Goal: Information Seeking & Learning: Learn about a topic

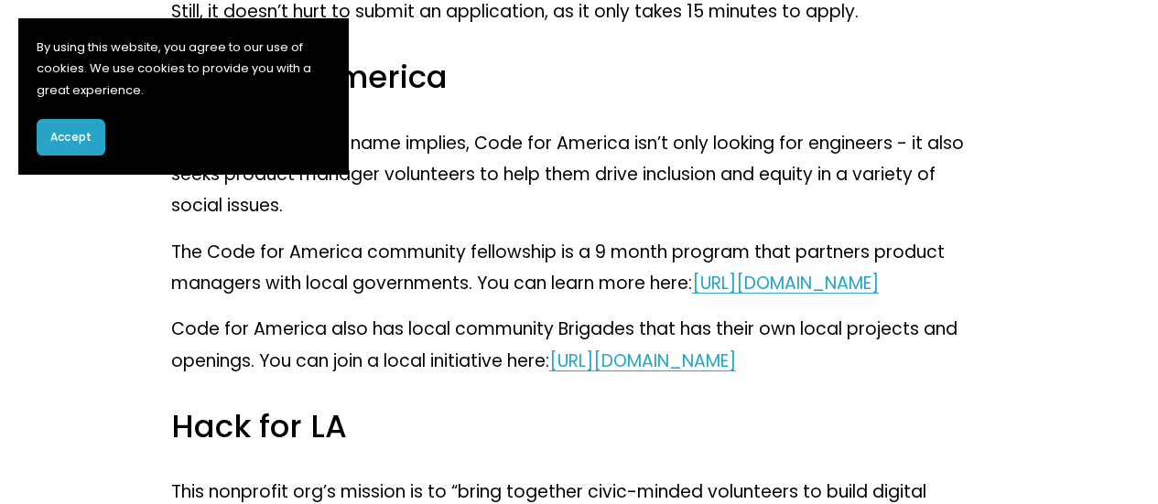
scroll to position [2936, 0]
click at [736, 373] on link "[URL][DOMAIN_NAME]" at bounding box center [642, 360] width 187 height 25
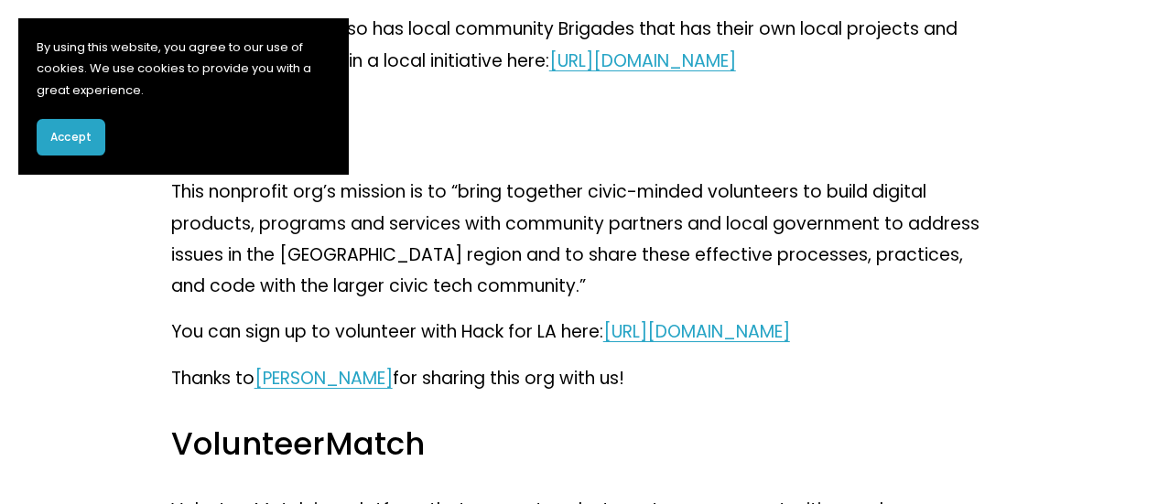
scroll to position [3236, 0]
click at [721, 343] on link "[URL][DOMAIN_NAME]" at bounding box center [696, 331] width 187 height 25
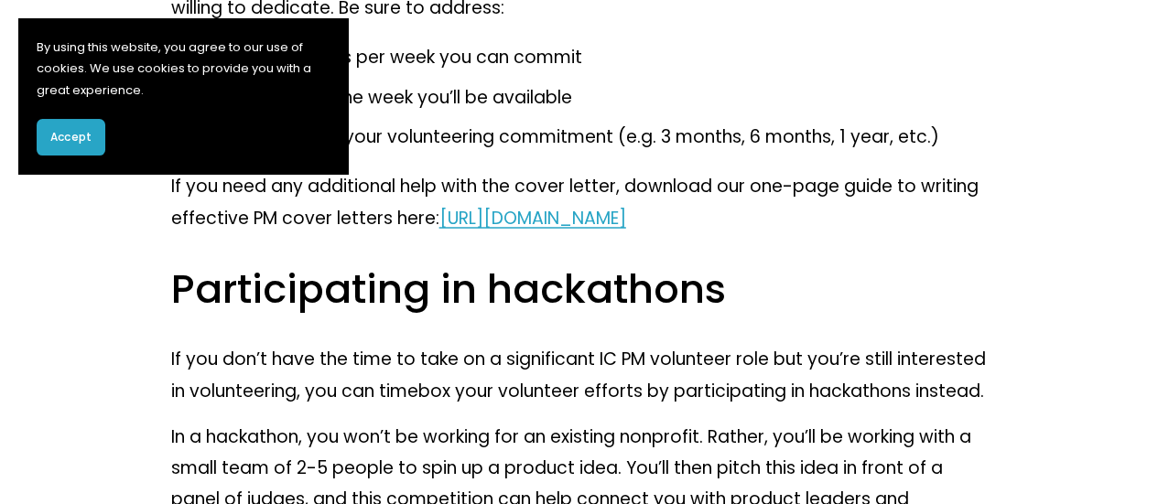
scroll to position [5007, 0]
click at [626, 229] on span "[URL][DOMAIN_NAME]" at bounding box center [532, 216] width 187 height 25
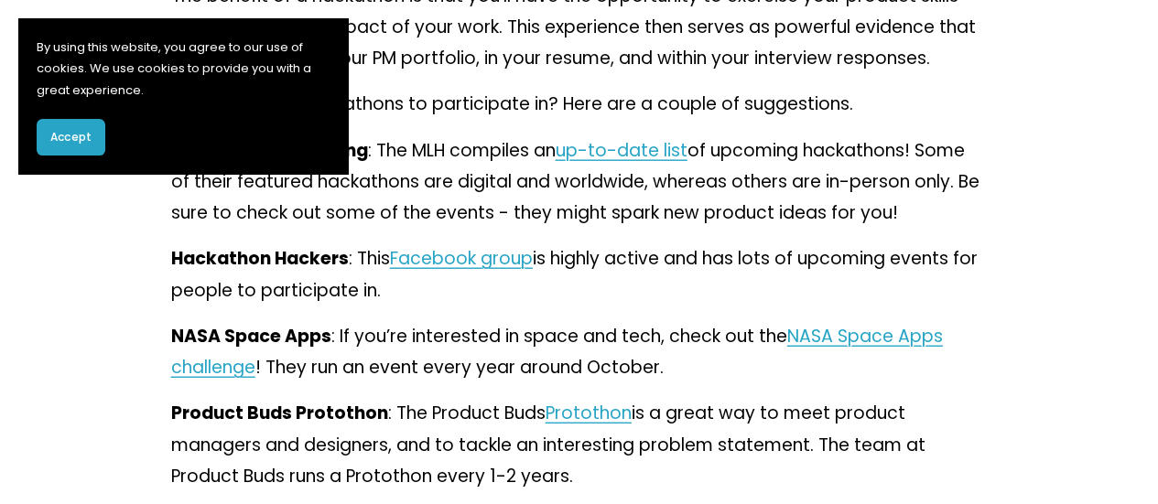
scroll to position [5666, 0]
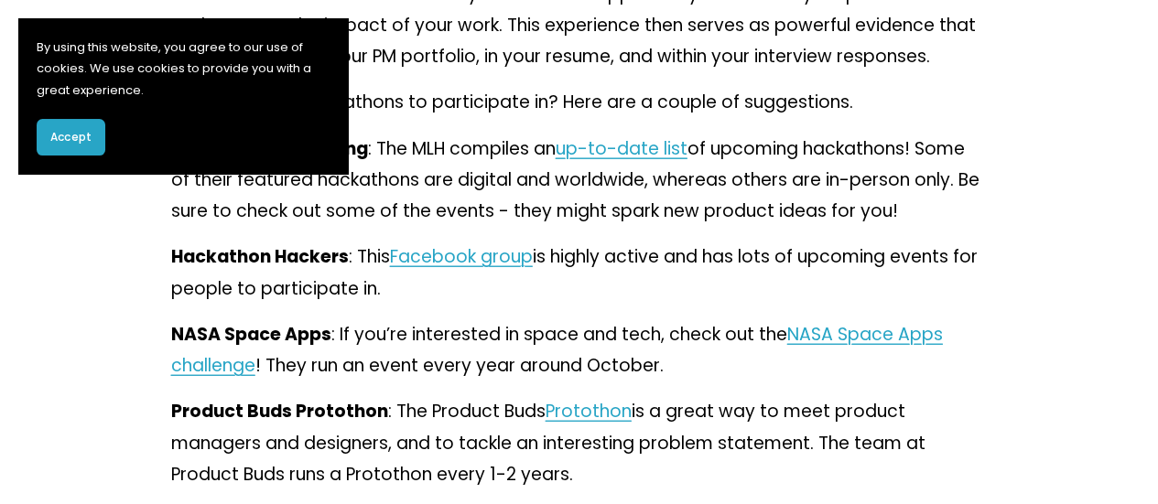
click at [612, 161] on span "up-to-date list" at bounding box center [622, 148] width 132 height 25
click at [450, 269] on span "Facebook group" at bounding box center [461, 256] width 143 height 25
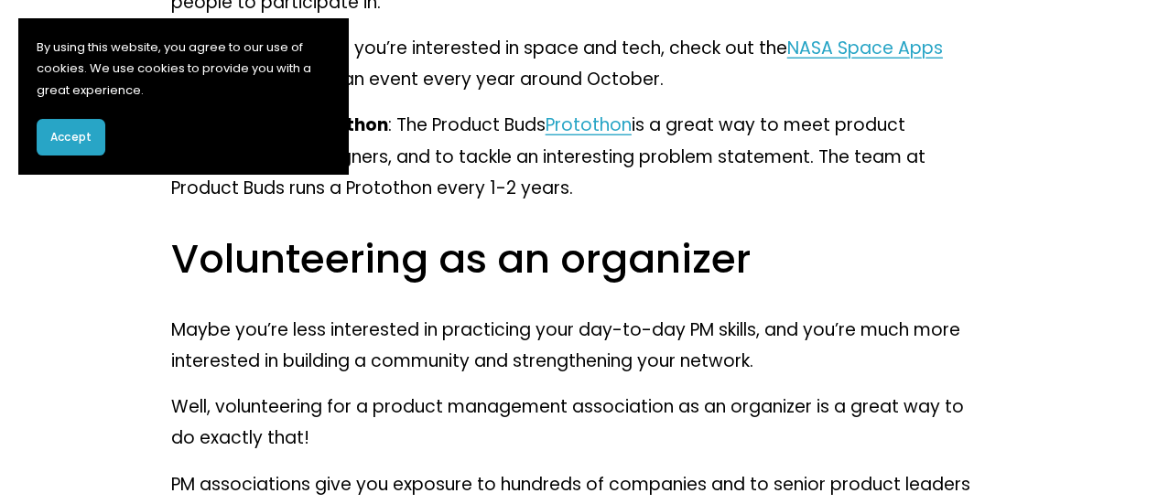
scroll to position [5951, 0]
click at [601, 138] on span "Protothon" at bounding box center [589, 126] width 86 height 25
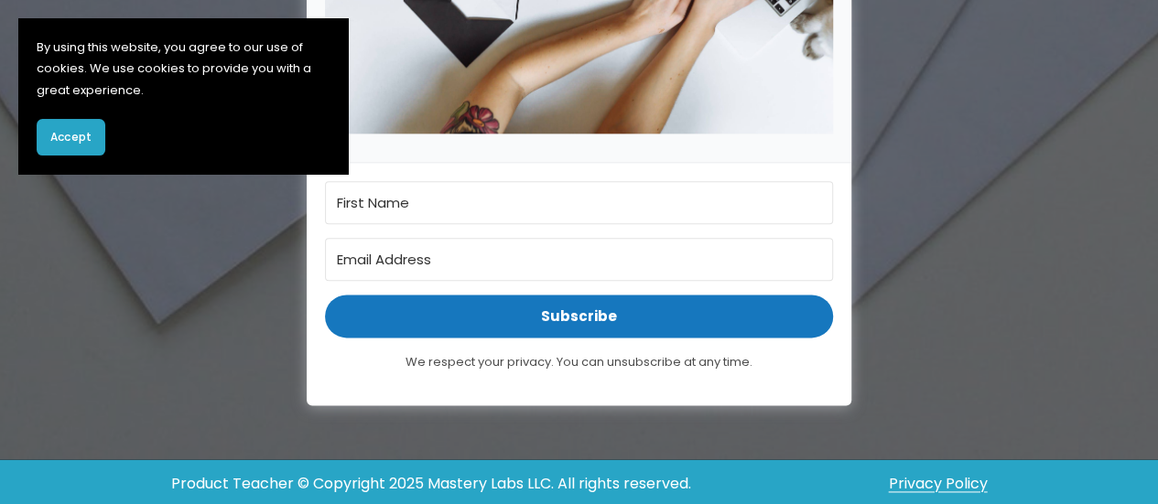
scroll to position [1022, 0]
